Goal: Communication & Community: Ask a question

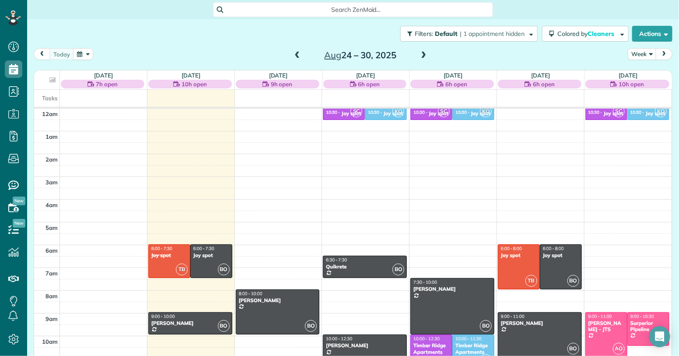
scroll to position [159, 0]
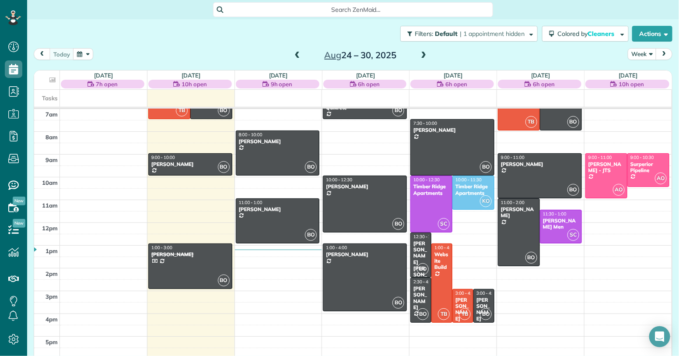
click at [424, 56] on span at bounding box center [424, 56] width 10 height 8
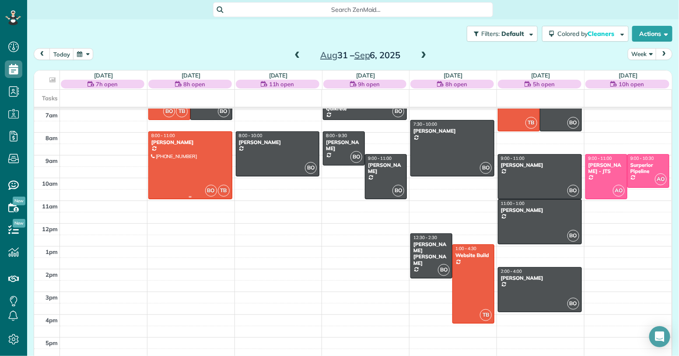
scroll to position [102, 0]
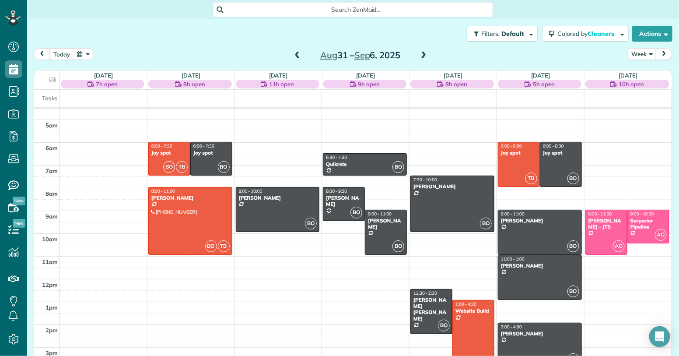
click at [186, 206] on div at bounding box center [190, 220] width 83 height 67
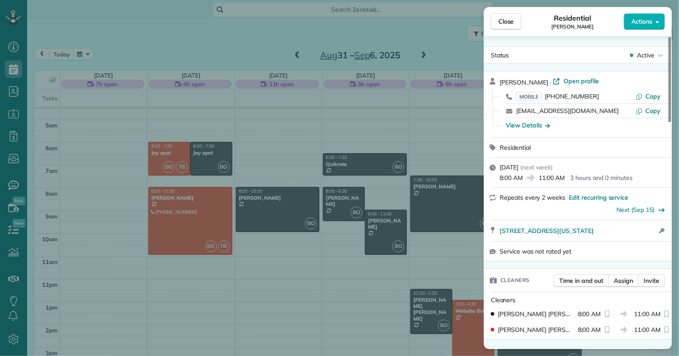
click at [376, 123] on div "Close Residential [PERSON_NAME] Actions Status Active [PERSON_NAME] · Open prof…" at bounding box center [339, 178] width 679 height 356
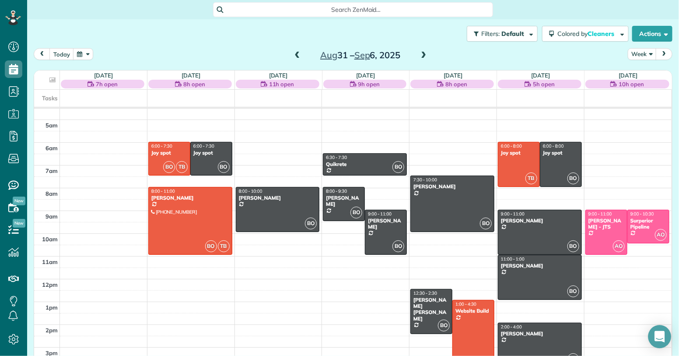
click at [658, 341] on div "Open Intercom Messenger" at bounding box center [659, 336] width 23 height 23
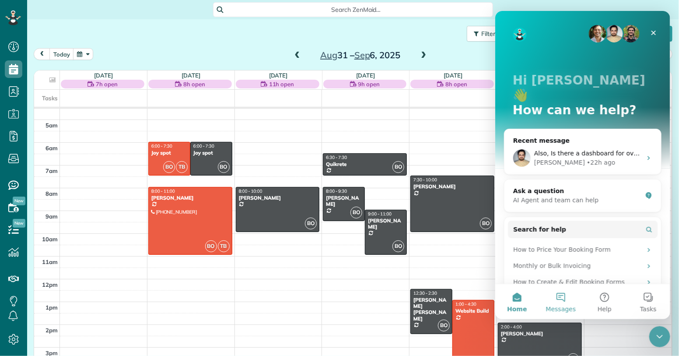
click at [561, 300] on button "Messages" at bounding box center [561, 301] width 44 height 35
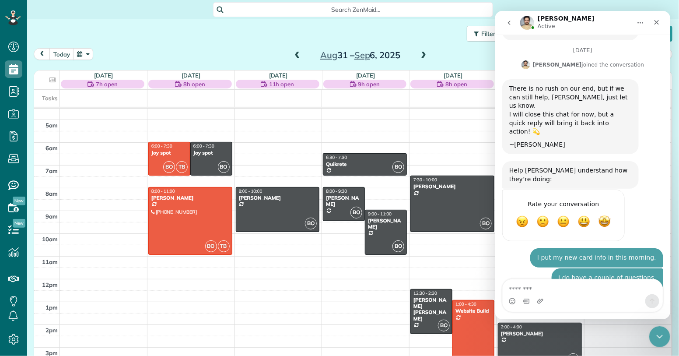
scroll to position [595, 0]
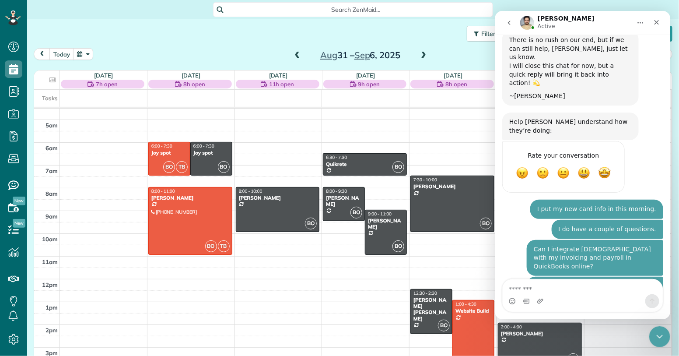
click at [508, 22] on icon "go back" at bounding box center [508, 22] width 7 height 7
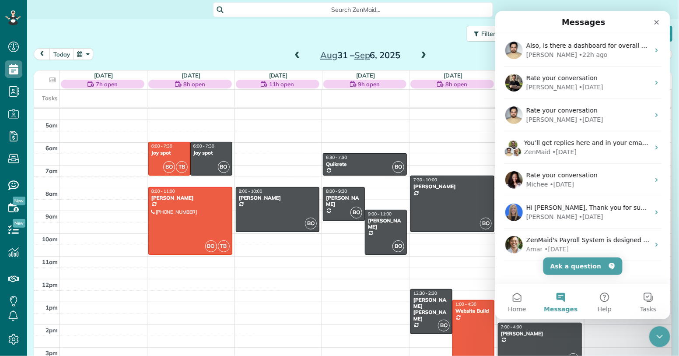
scroll to position [0, 0]
click at [602, 299] on button "Help" at bounding box center [604, 301] width 44 height 35
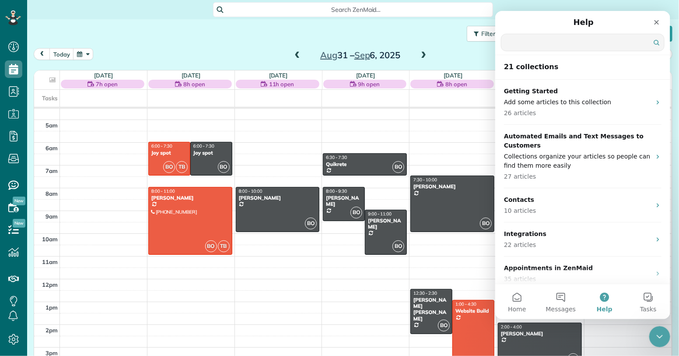
click at [520, 46] on input "Search for help" at bounding box center [582, 42] width 163 height 17
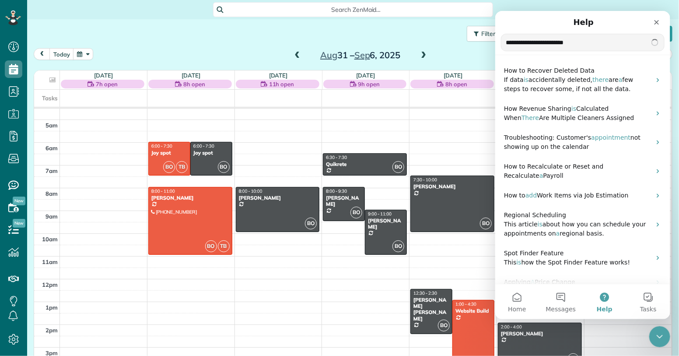
type input "**********"
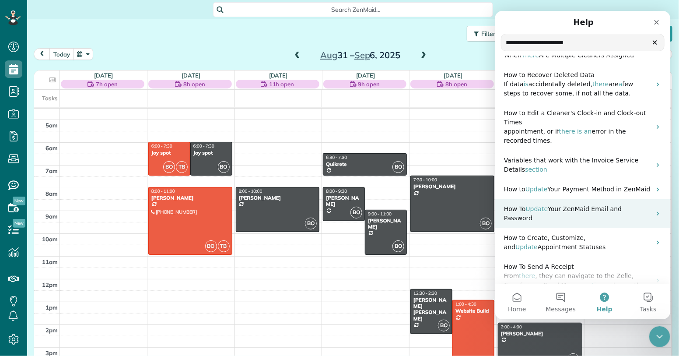
scroll to position [102, 0]
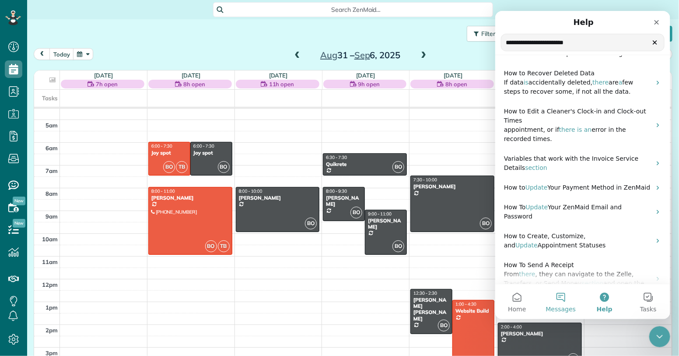
click at [567, 301] on button "Messages" at bounding box center [561, 301] width 44 height 35
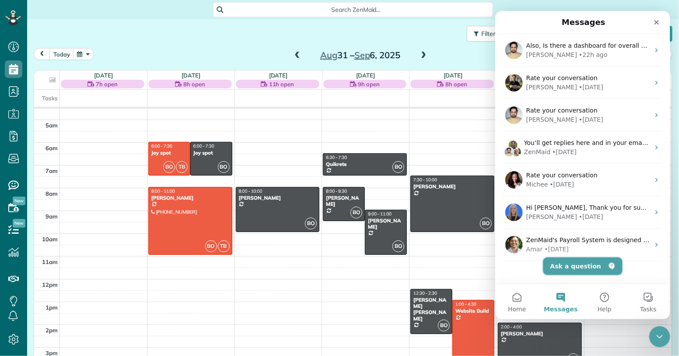
click at [585, 267] on button "Ask a question" at bounding box center [582, 266] width 79 height 18
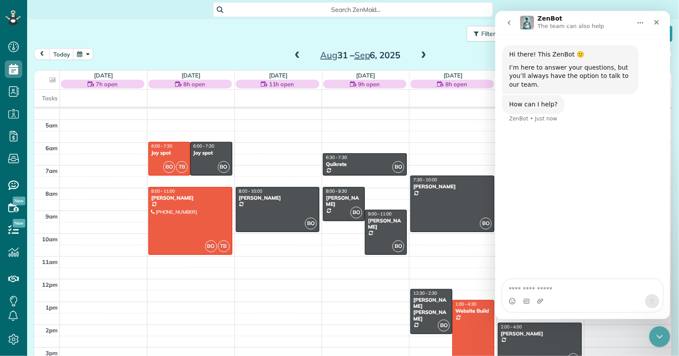
click at [539, 288] on textarea "Ask a question…" at bounding box center [582, 286] width 160 height 15
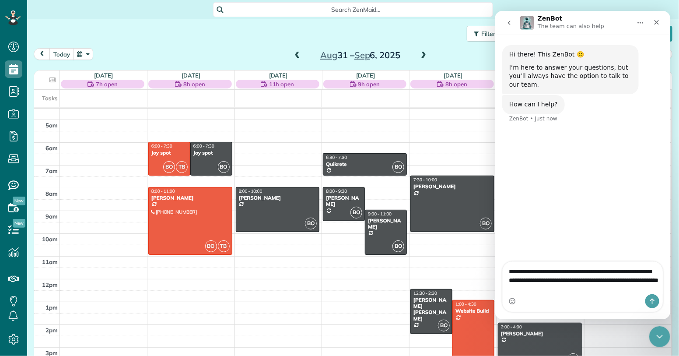
type textarea "**********"
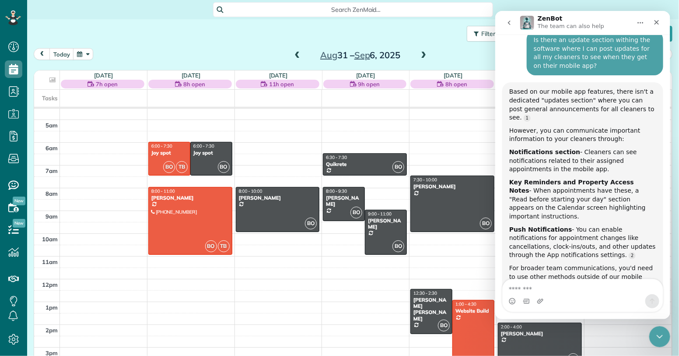
scroll to position [118, 0]
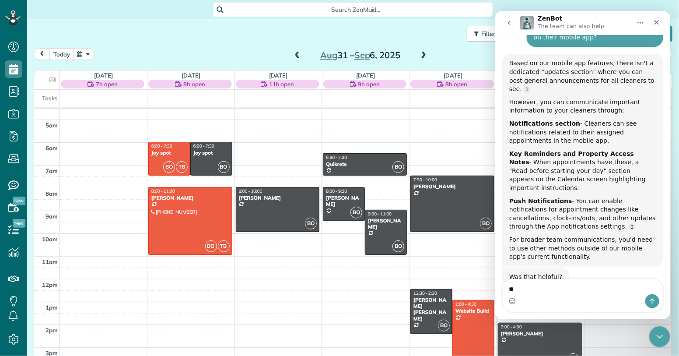
type textarea "*"
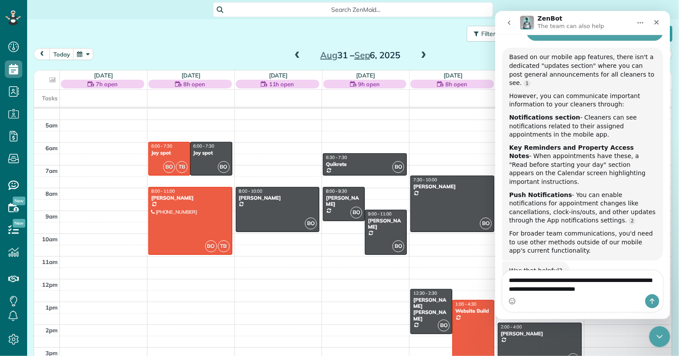
type textarea "**********"
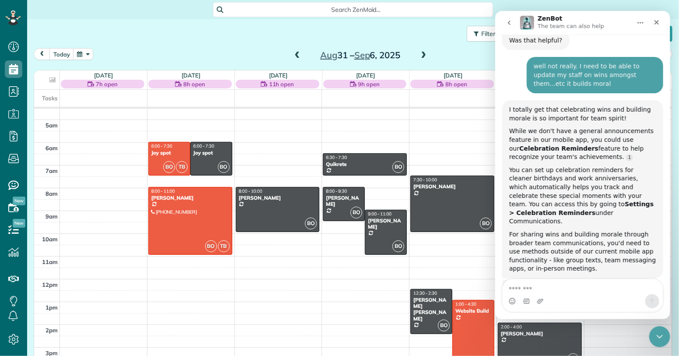
scroll to position [358, 0]
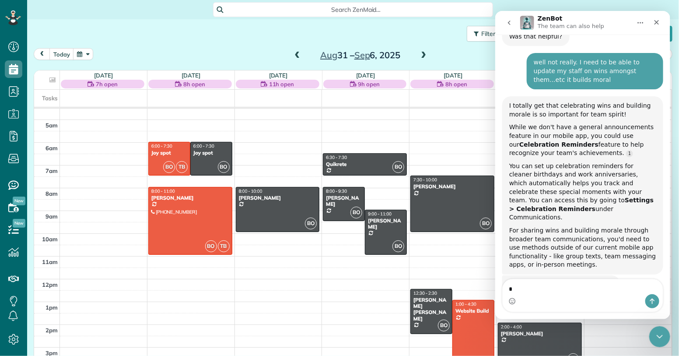
type textarea "**"
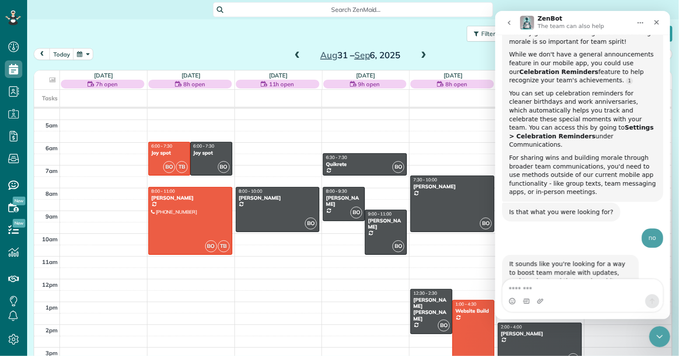
scroll to position [462, 0]
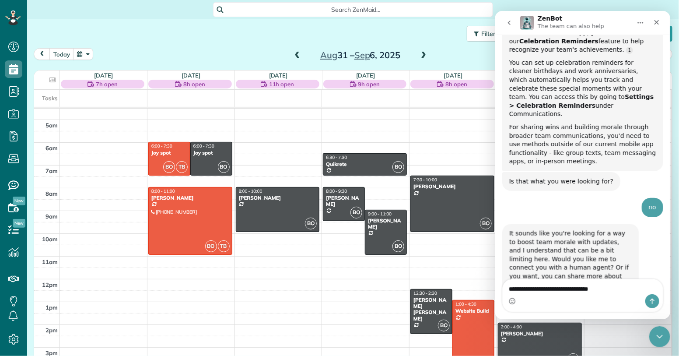
type textarea "**********"
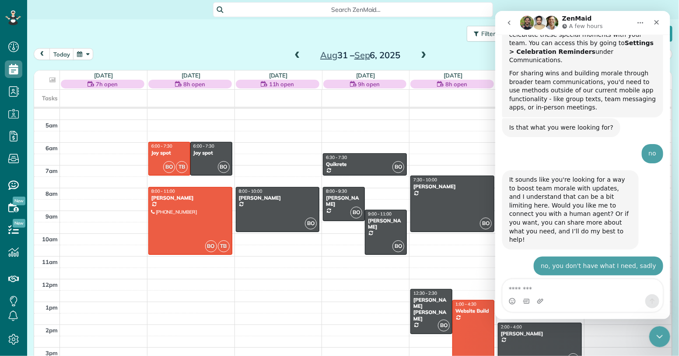
scroll to position [547, 0]
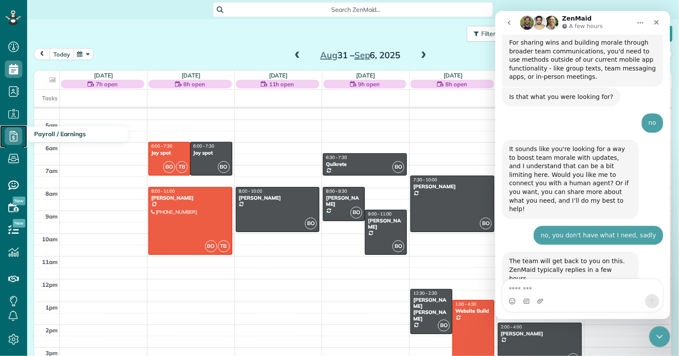
click at [16, 136] on icon at bounding box center [14, 136] width 18 height 18
